Goal: Task Accomplishment & Management: Manage account settings

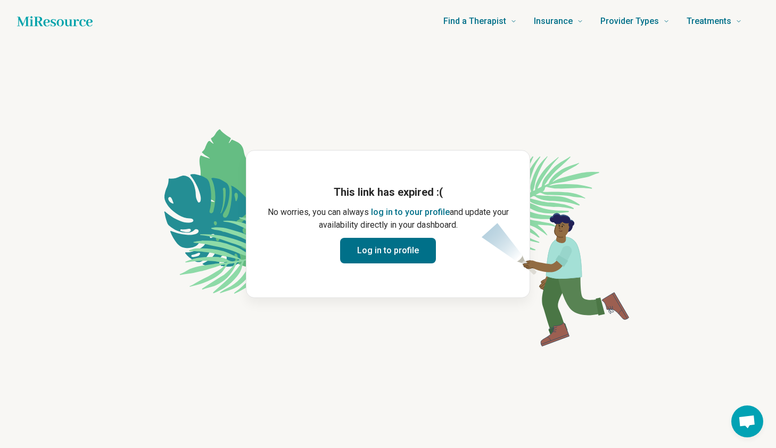
click at [396, 258] on button "Log in to profile" at bounding box center [388, 251] width 96 height 26
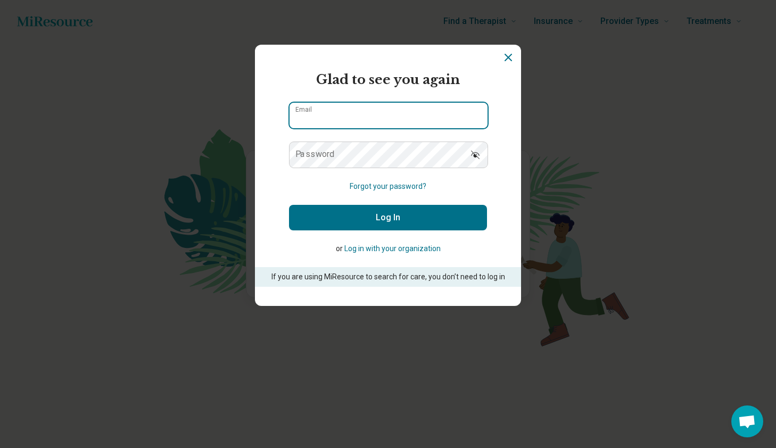
click at [323, 111] on input "Email" at bounding box center [389, 116] width 198 height 26
type input "**********"
click at [300, 156] on label "Password" at bounding box center [314, 154] width 39 height 9
click at [295, 152] on label "Password" at bounding box center [314, 154] width 39 height 9
click at [419, 218] on button "Log In" at bounding box center [388, 218] width 198 height 26
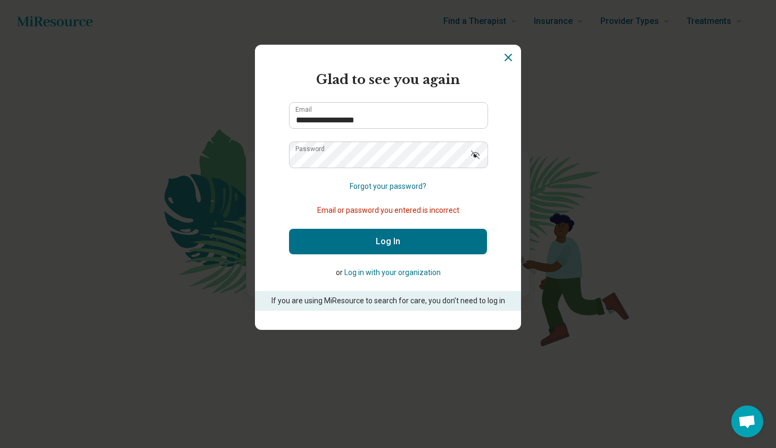
click at [379, 186] on button "Forgot your password?" at bounding box center [388, 186] width 77 height 11
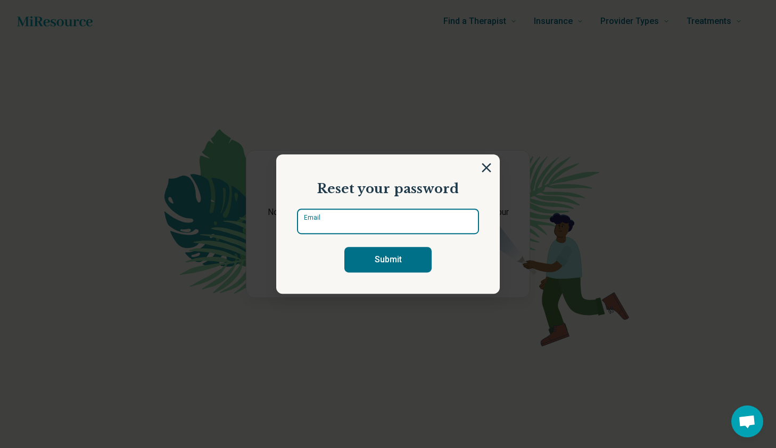
click at [348, 221] on input "Email" at bounding box center [388, 222] width 182 height 26
type input "**********"
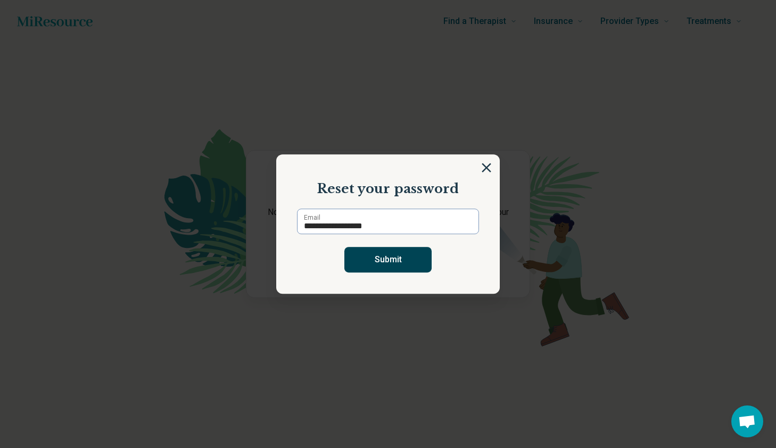
click at [393, 261] on button "Submit" at bounding box center [387, 260] width 87 height 26
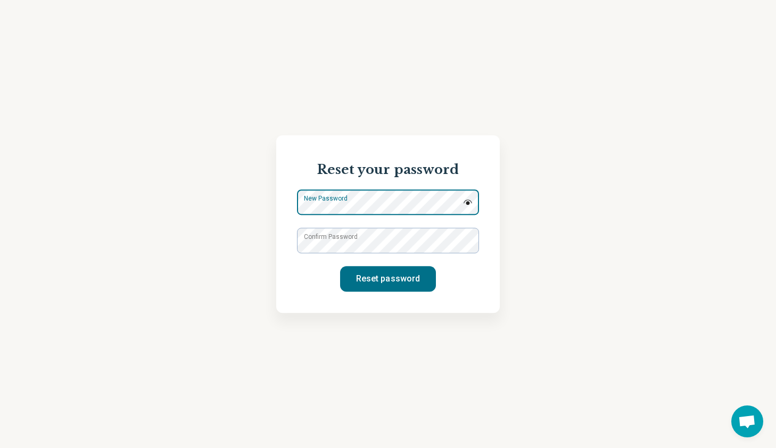
click at [395, 197] on div "New Password" at bounding box center [388, 203] width 182 height 26
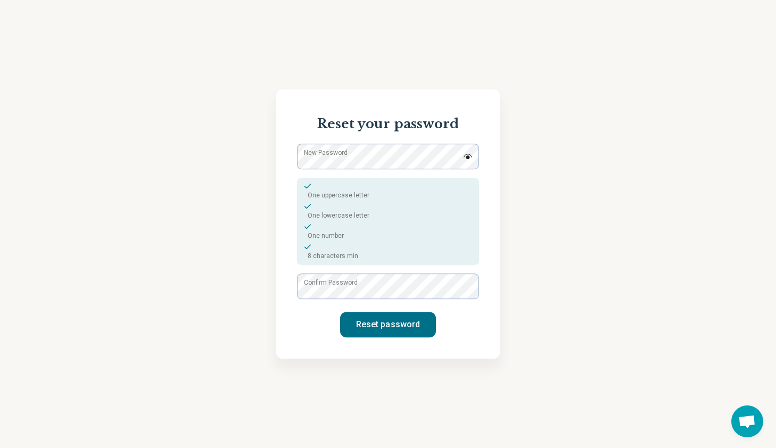
click at [459, 237] on div "One number" at bounding box center [387, 232] width 169 height 18
click at [398, 324] on button "Reset password" at bounding box center [388, 325] width 96 height 26
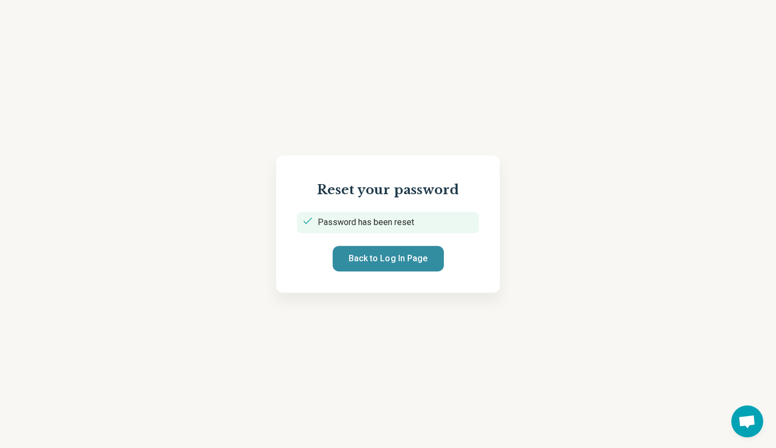
click at [371, 257] on button "Back to Log In Page" at bounding box center [388, 259] width 111 height 26
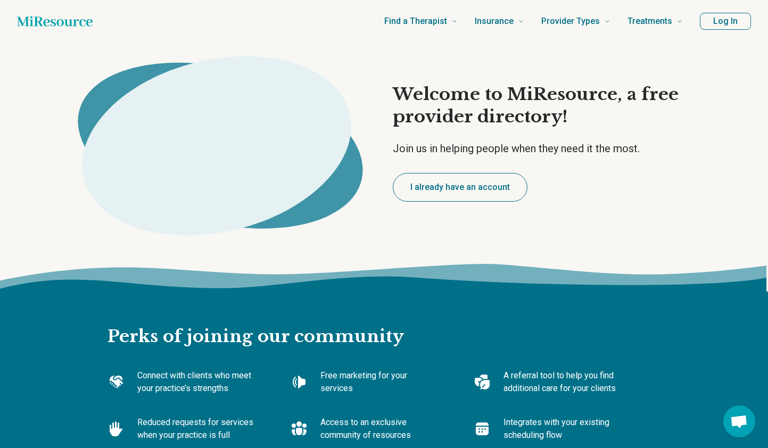
click at [95, 64] on image at bounding box center [95, 64] width 0 height 0
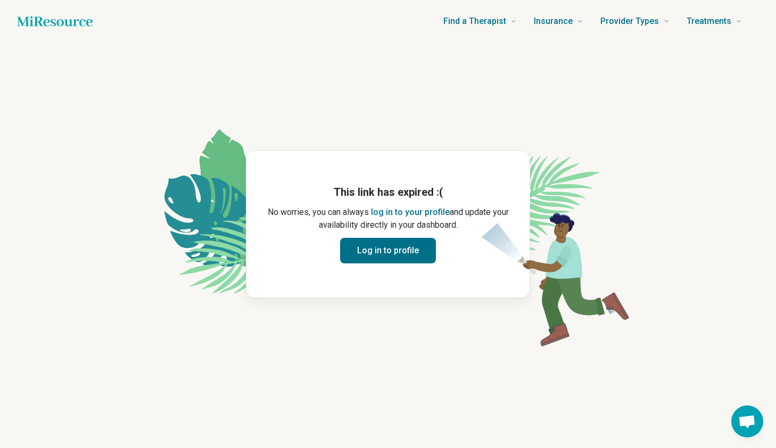
click at [396, 251] on button "Log in to profile" at bounding box center [388, 251] width 96 height 26
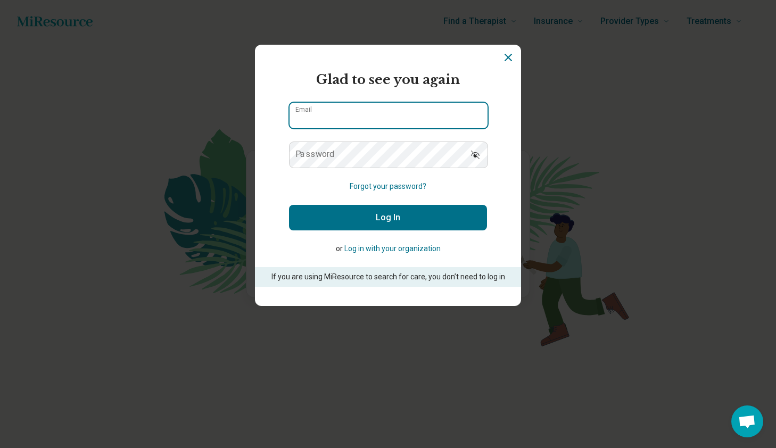
click at [335, 114] on input "Email" at bounding box center [389, 116] width 198 height 26
type input "**********"
click at [383, 216] on button "Log In" at bounding box center [388, 218] width 198 height 26
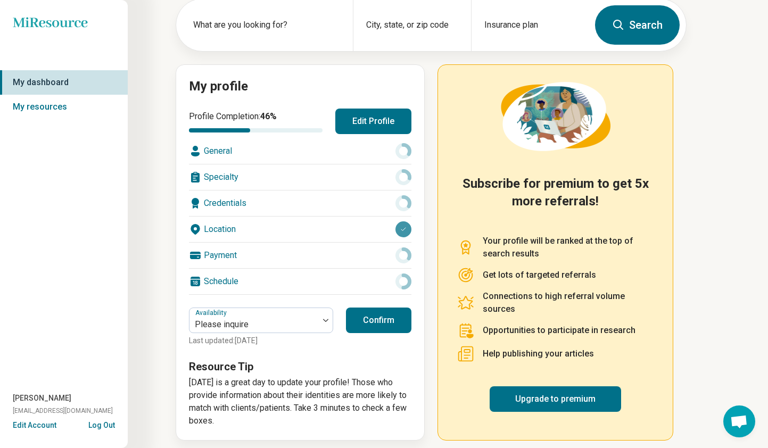
scroll to position [67, 0]
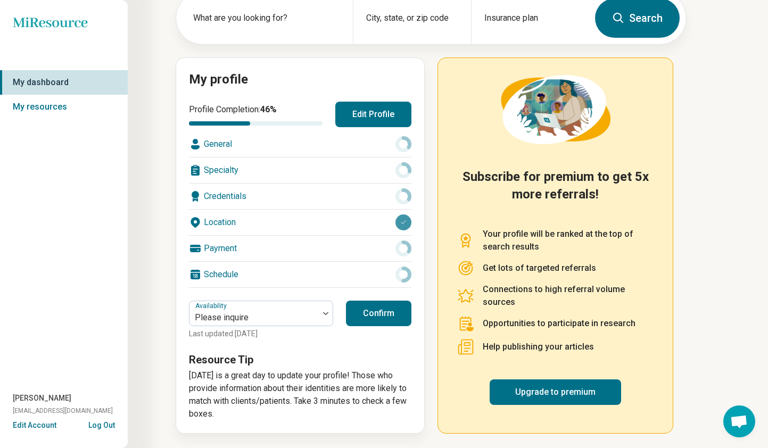
click at [374, 313] on button "Confirm" at bounding box center [378, 314] width 65 height 26
click at [310, 314] on div at bounding box center [254, 317] width 121 height 15
click at [304, 311] on div at bounding box center [254, 317] width 121 height 15
click at [379, 317] on button "Confirm" at bounding box center [378, 314] width 65 height 26
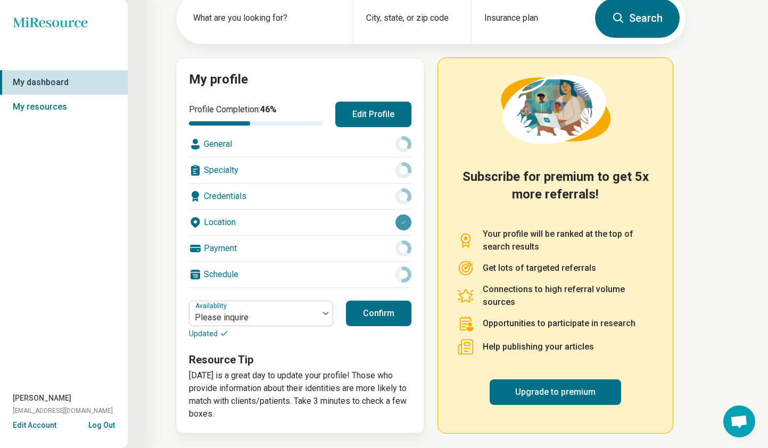
click at [376, 113] on button "Edit Profile" at bounding box center [373, 115] width 76 height 26
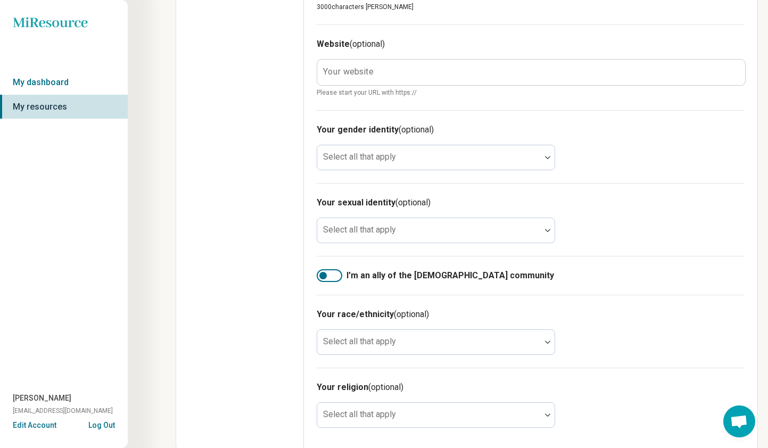
scroll to position [536, 0]
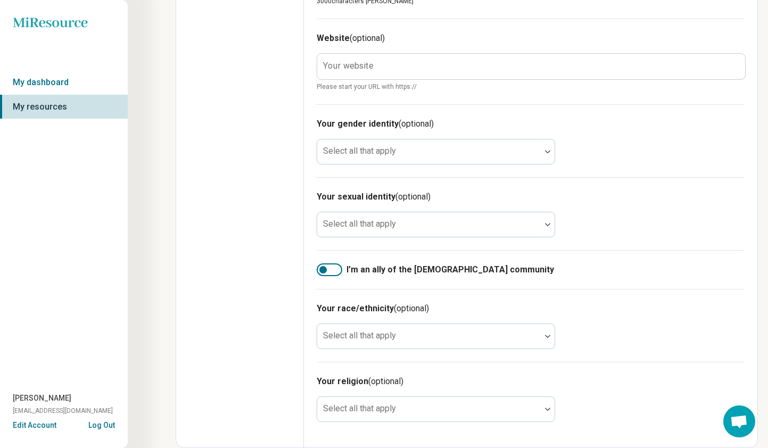
click at [323, 63] on label "Your website" at bounding box center [348, 66] width 51 height 9
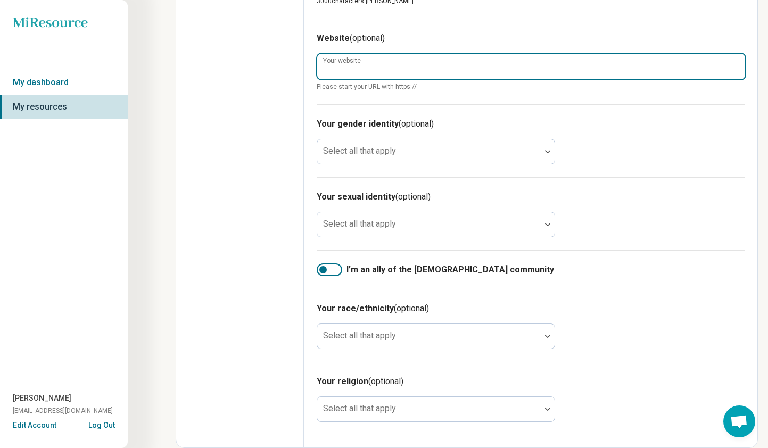
click at [323, 63] on input "Your website" at bounding box center [531, 67] width 428 height 26
type textarea "*"
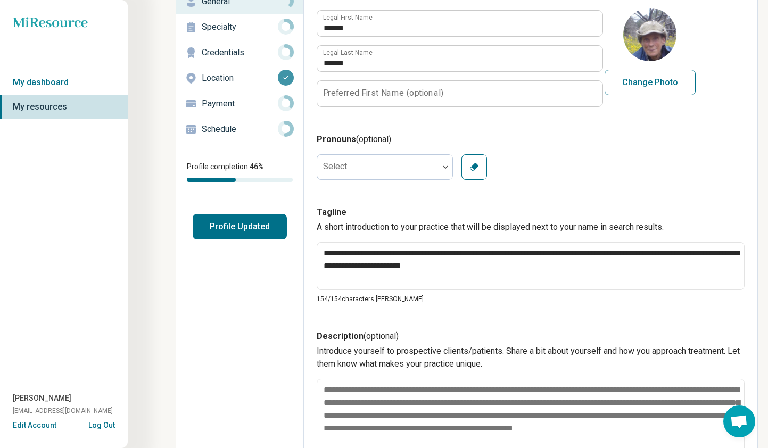
scroll to position [83, 0]
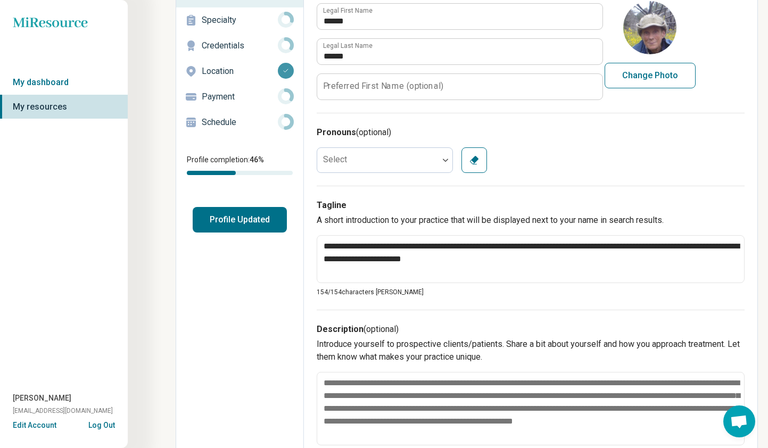
type input "**********"
click at [249, 220] on button "Profile Updated" at bounding box center [240, 220] width 94 height 26
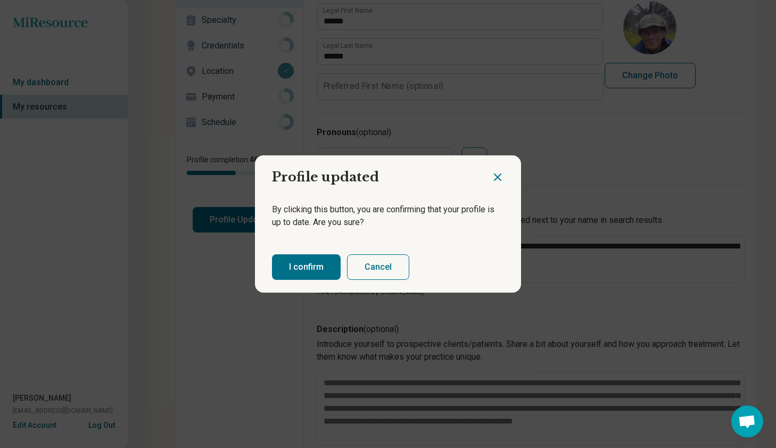
click at [293, 268] on button "I confirm" at bounding box center [306, 267] width 69 height 26
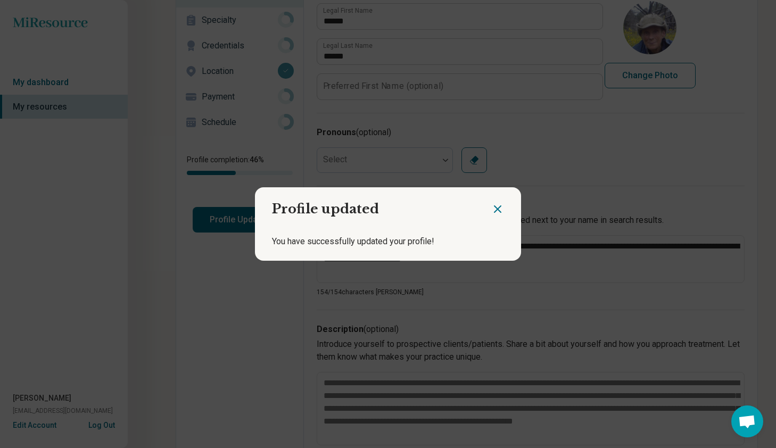
click at [495, 208] on icon "Close dialog" at bounding box center [498, 209] width 6 height 6
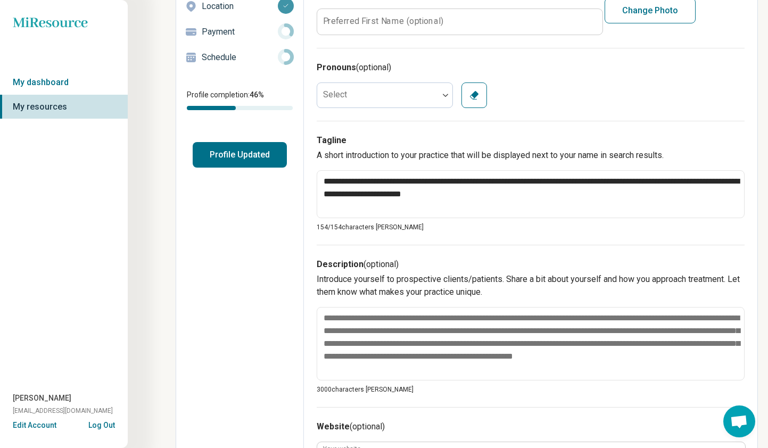
scroll to position [0, 0]
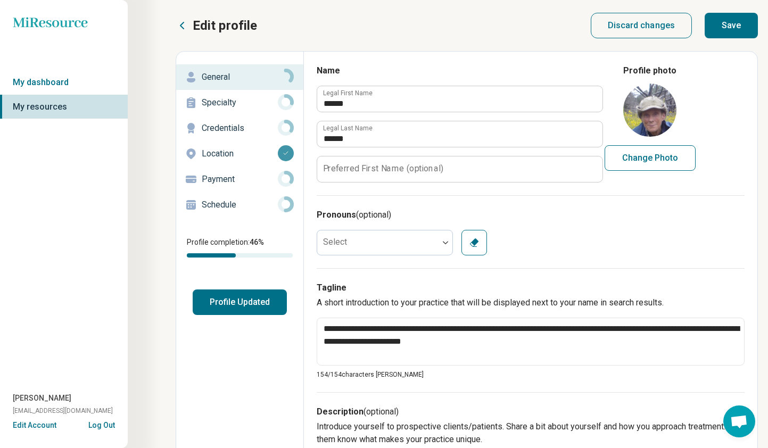
click at [733, 27] on button "Save" at bounding box center [731, 26] width 53 height 26
click at [734, 24] on button "Save" at bounding box center [731, 26] width 53 height 26
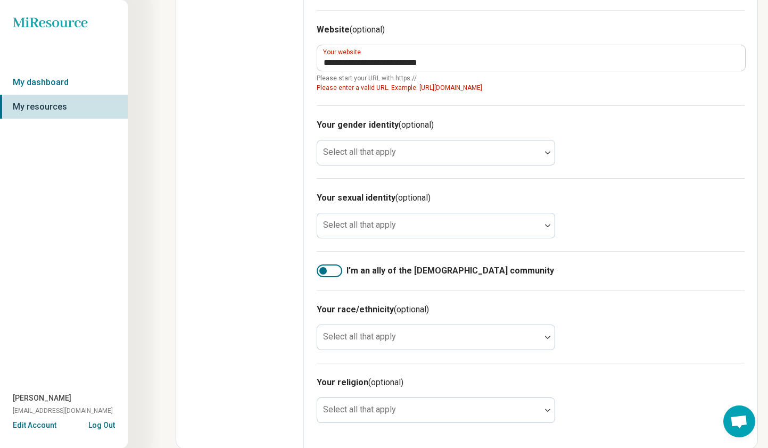
scroll to position [546, 0]
click at [45, 425] on button "Edit Account" at bounding box center [35, 425] width 44 height 11
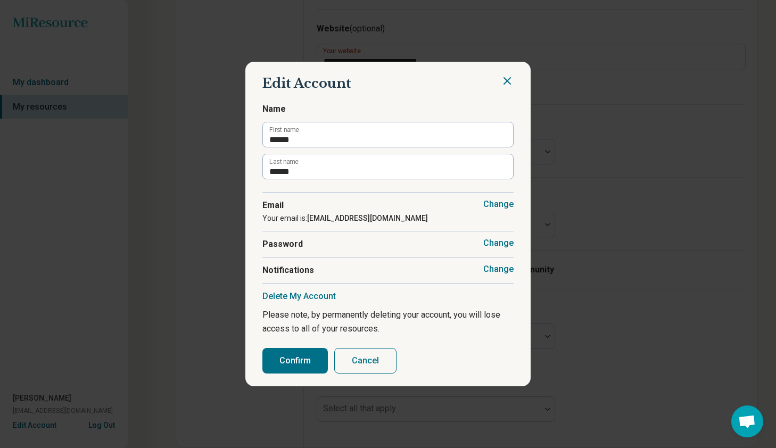
click at [283, 364] on button "Confirm" at bounding box center [294, 361] width 65 height 26
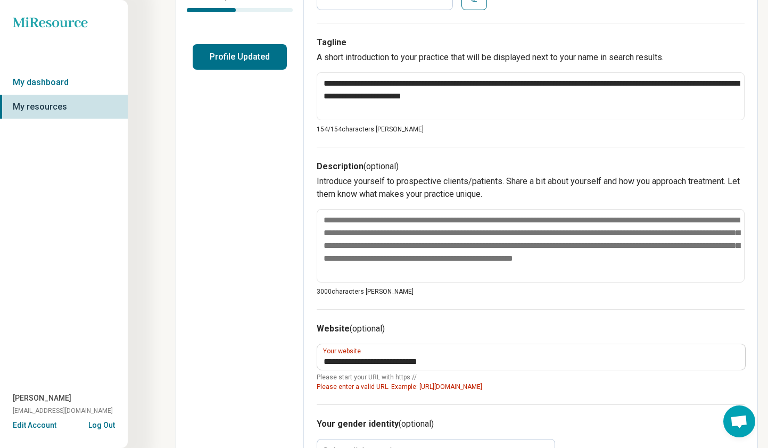
scroll to position [0, 0]
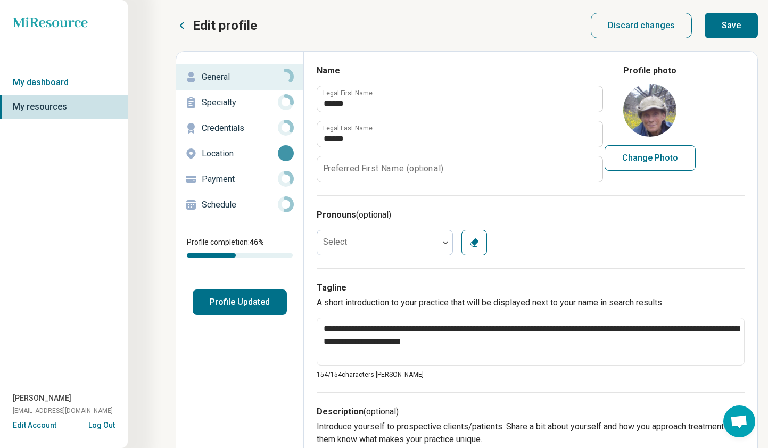
click at [746, 25] on button "Save" at bounding box center [731, 26] width 53 height 26
click at [733, 30] on button "Save" at bounding box center [731, 26] width 53 height 26
type textarea "*"
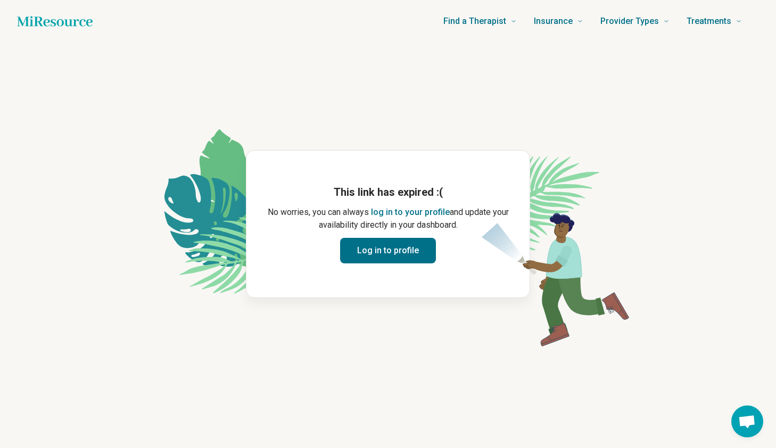
click at [413, 213] on button "log in to your profile" at bounding box center [410, 212] width 79 height 13
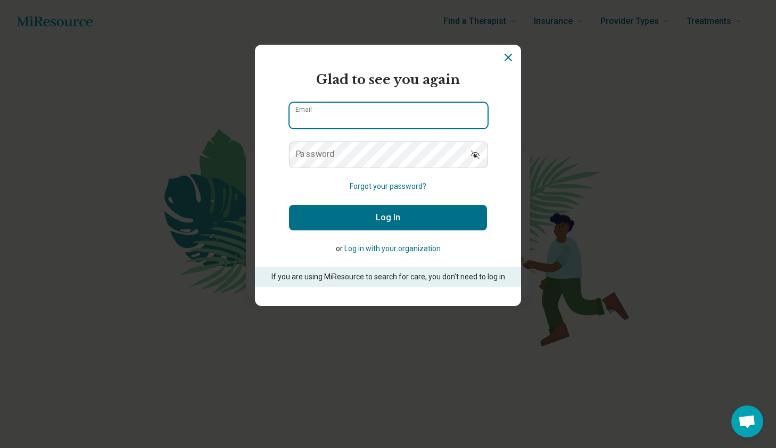
type input "**********"
click at [399, 218] on button "Log In" at bounding box center [388, 218] width 198 height 26
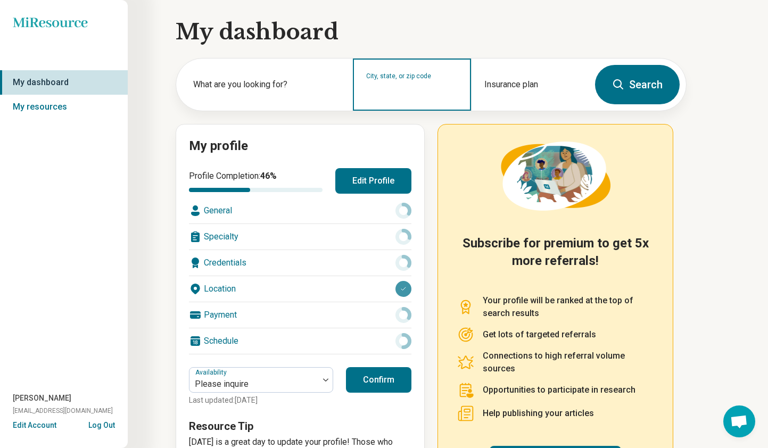
click at [391, 92] on input "City, state, or zip code" at bounding box center [412, 91] width 92 height 13
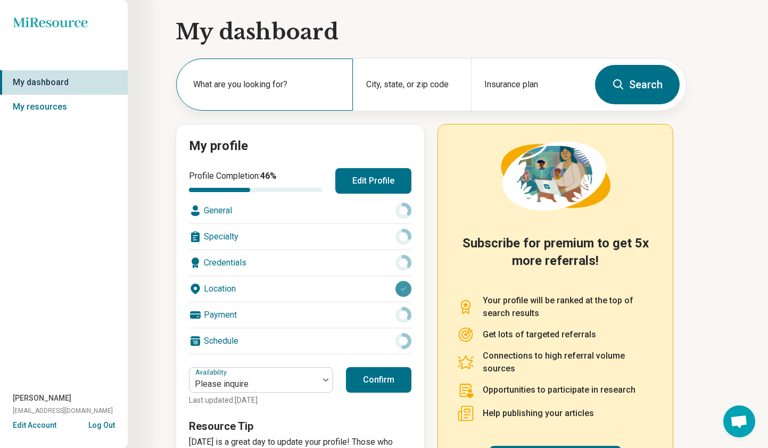
click at [311, 83] on label "What are you looking for?" at bounding box center [266, 84] width 147 height 13
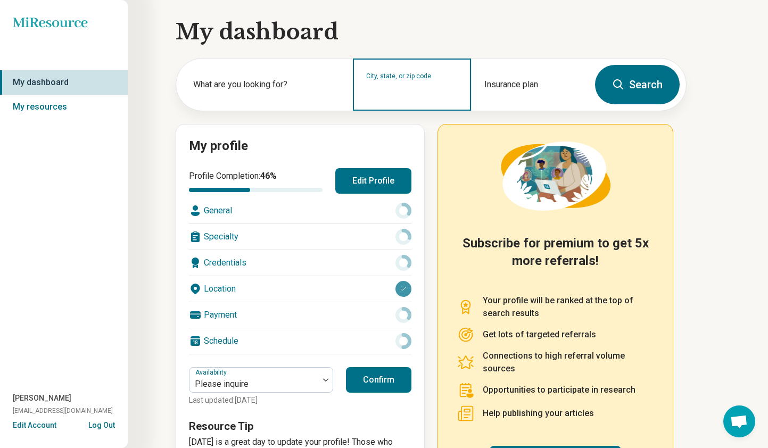
click at [394, 93] on input "City, state, or zip code" at bounding box center [412, 91] width 92 height 13
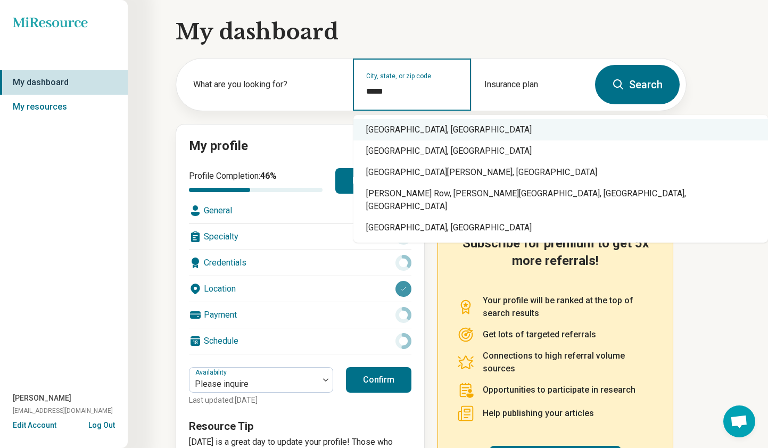
click at [412, 132] on div "Santa Cruz, CA" at bounding box center [561, 129] width 415 height 21
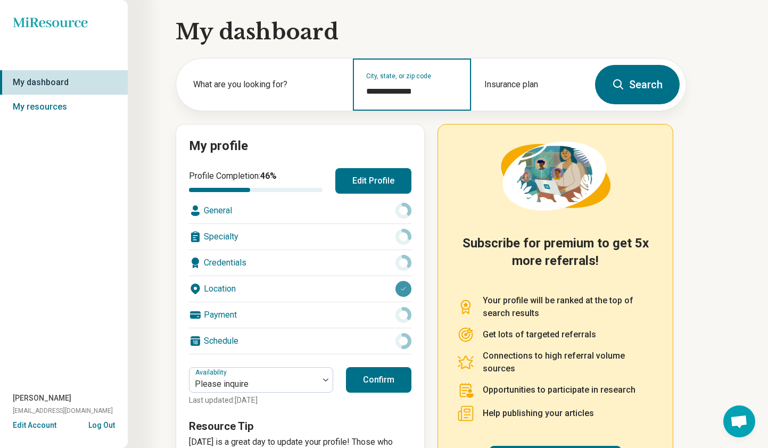
type input "**********"
click at [101, 424] on button "Log Out" at bounding box center [101, 424] width 27 height 9
